Goal: Find specific page/section: Find specific page/section

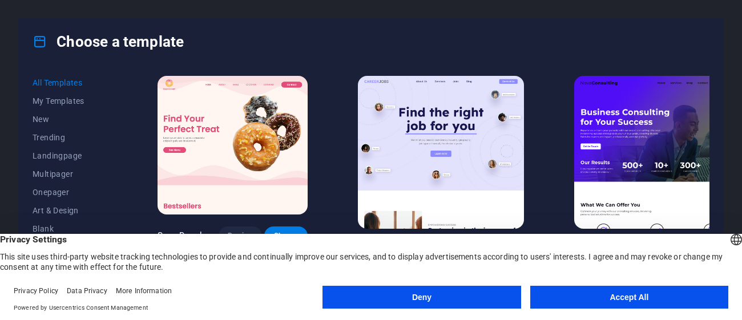
click at [608, 294] on button "Accept All" at bounding box center [629, 297] width 198 height 23
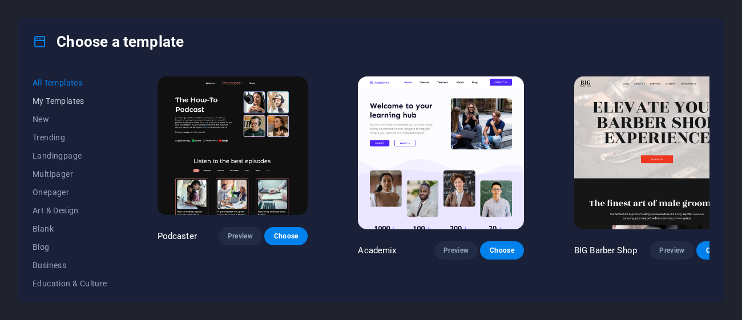
scroll to position [1389, 0]
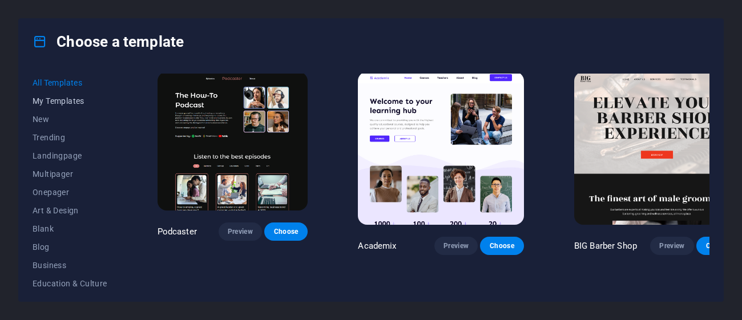
click at [70, 96] on span "My Templates" at bounding box center [70, 100] width 75 height 9
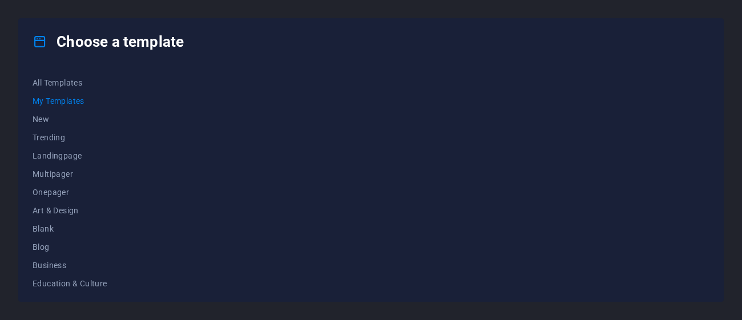
scroll to position [0, 0]
click at [71, 98] on span "My Templates" at bounding box center [70, 100] width 75 height 9
drag, startPoint x: 68, startPoint y: 84, endPoint x: 71, endPoint y: 75, distance: 9.6
click at [67, 84] on span "All Templates" at bounding box center [70, 82] width 75 height 9
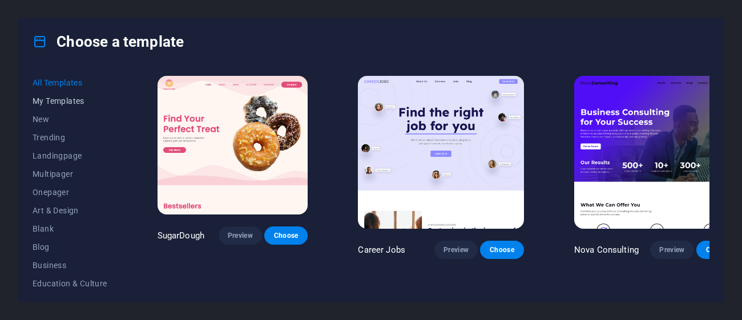
click at [72, 108] on button "My Templates" at bounding box center [70, 101] width 75 height 18
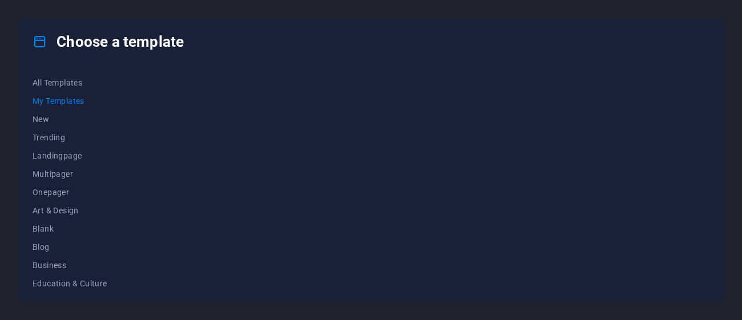
click at [72, 108] on button "My Templates" at bounding box center [70, 101] width 75 height 18
